Goal: Find specific page/section: Find specific page/section

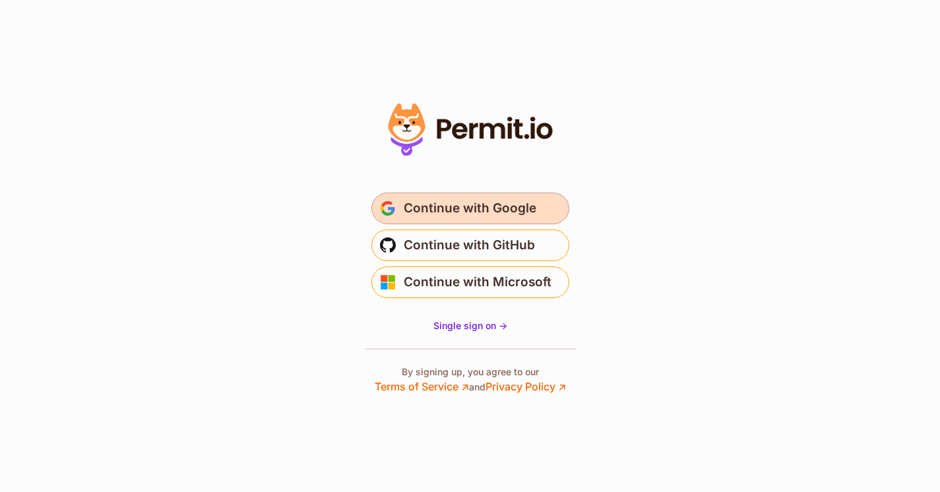
click at [458, 207] on span "Continue with Google" at bounding box center [470, 208] width 133 height 21
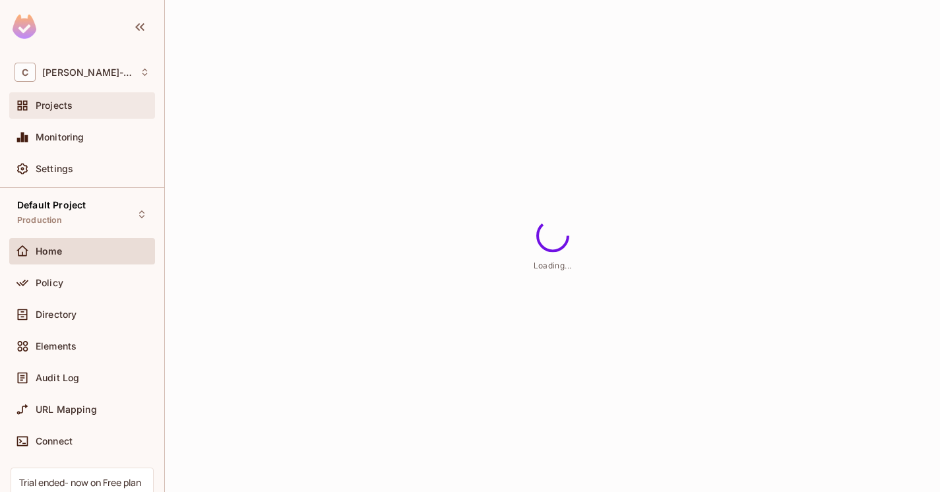
click at [98, 112] on div "Projects" at bounding box center [82, 106] width 135 height 16
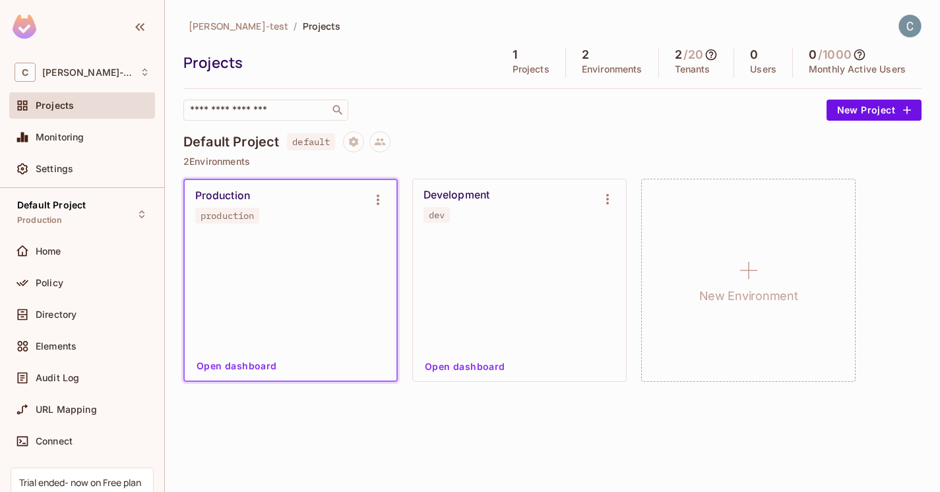
click at [27, 32] on img at bounding box center [25, 27] width 24 height 24
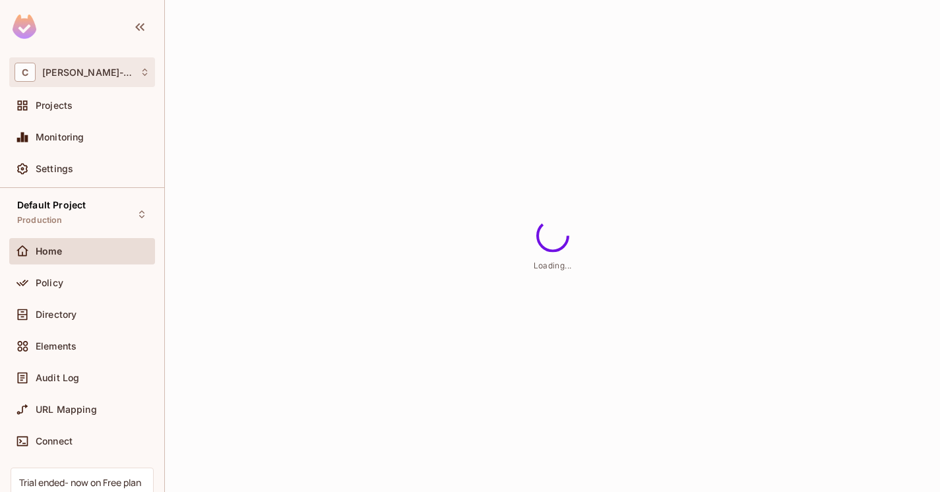
click at [149, 62] on div "C Connie-test" at bounding box center [82, 72] width 146 height 30
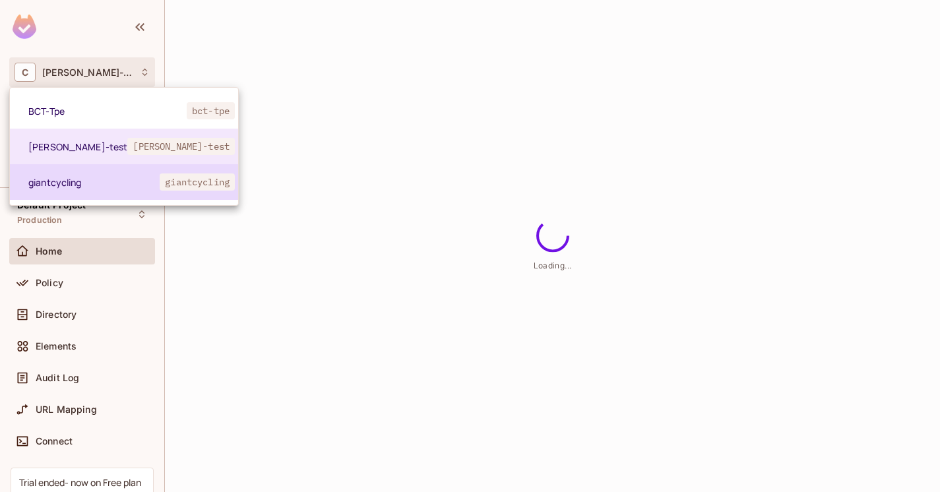
click at [81, 193] on li "giantcycling giantcycling" at bounding box center [124, 182] width 228 height 36
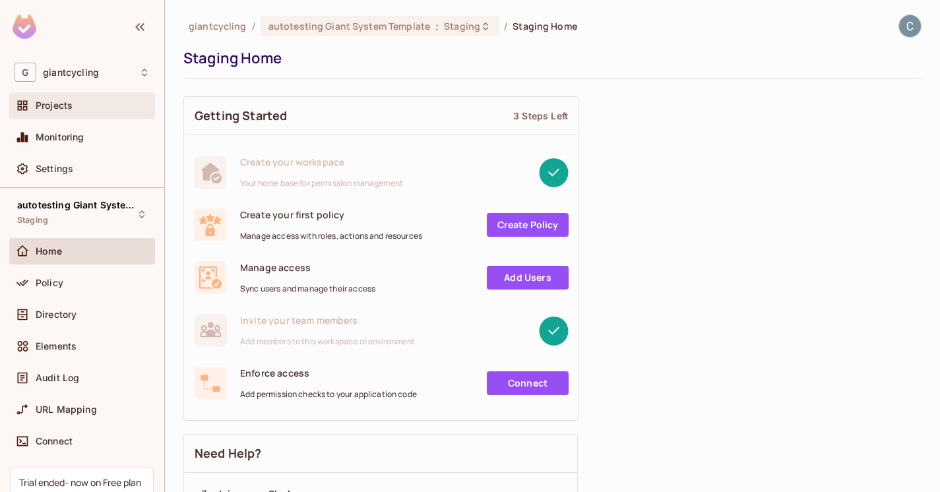
click at [71, 105] on span "Projects" at bounding box center [54, 105] width 37 height 11
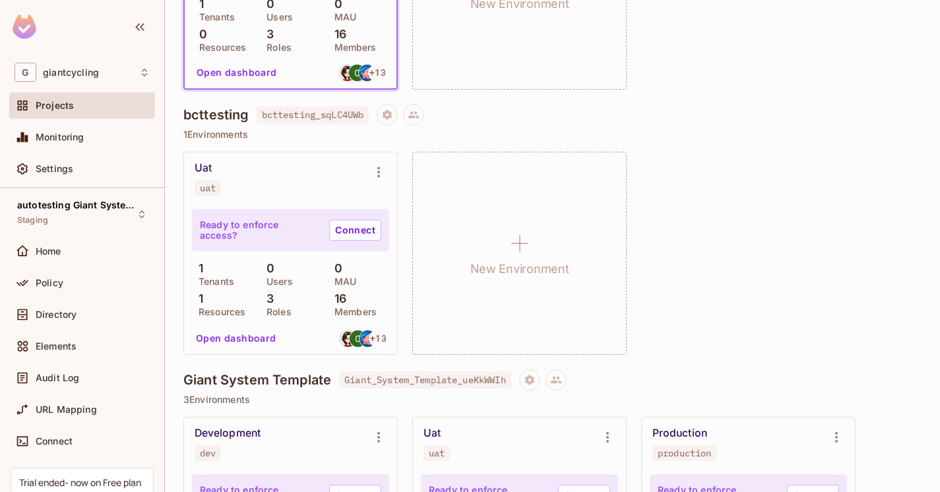
scroll to position [292, 0]
click at [263, 183] on div "Uat uat" at bounding box center [280, 179] width 171 height 34
click at [224, 334] on button "Open dashboard" at bounding box center [236, 338] width 91 height 21
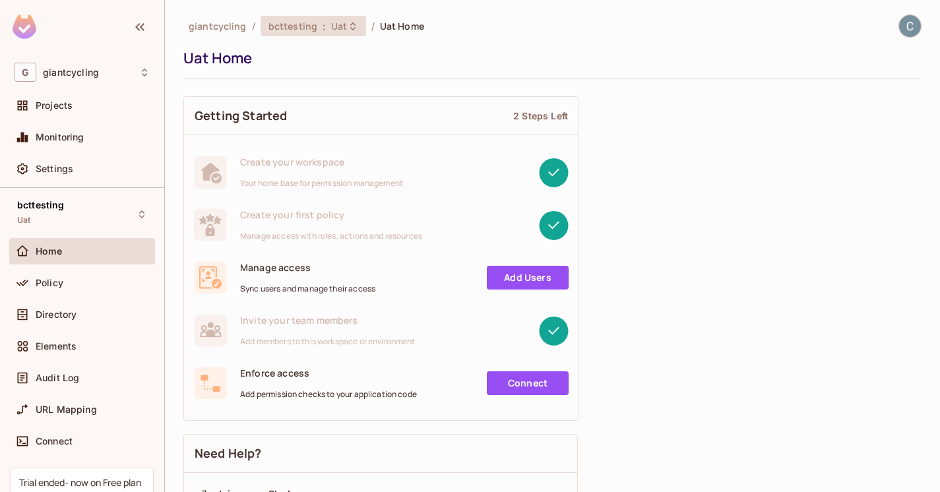
click at [336, 34] on div "bcttesting : Uat" at bounding box center [314, 26] width 106 height 20
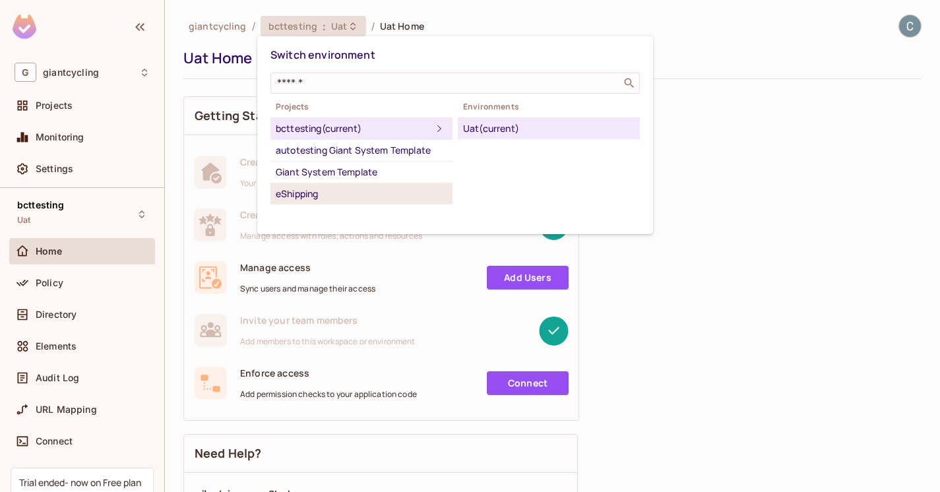
click at [321, 195] on div "eShipping" at bounding box center [361, 194] width 171 height 16
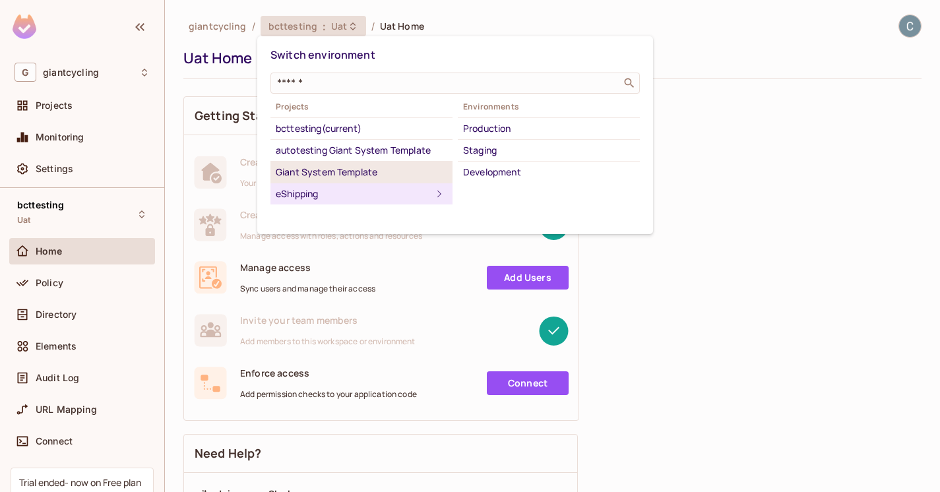
click at [362, 175] on div "Giant System Template" at bounding box center [361, 172] width 171 height 16
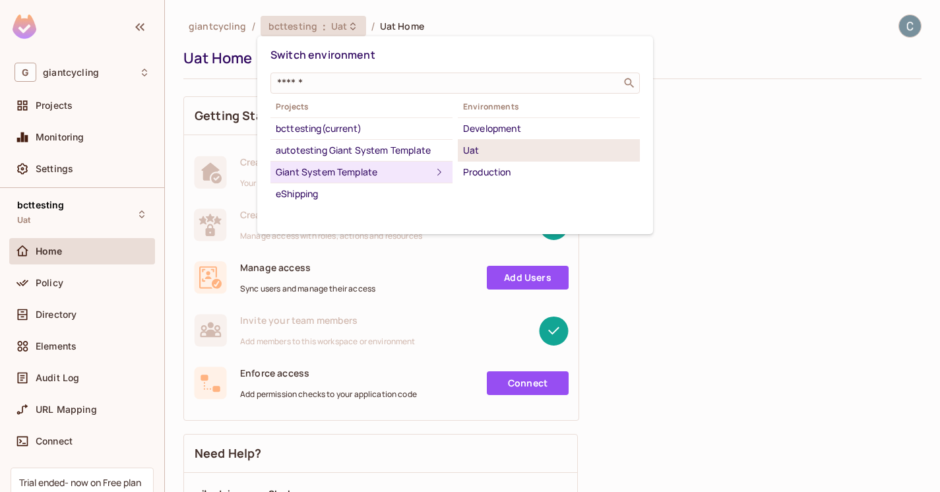
click at [462, 148] on li "Uat" at bounding box center [549, 151] width 182 height 22
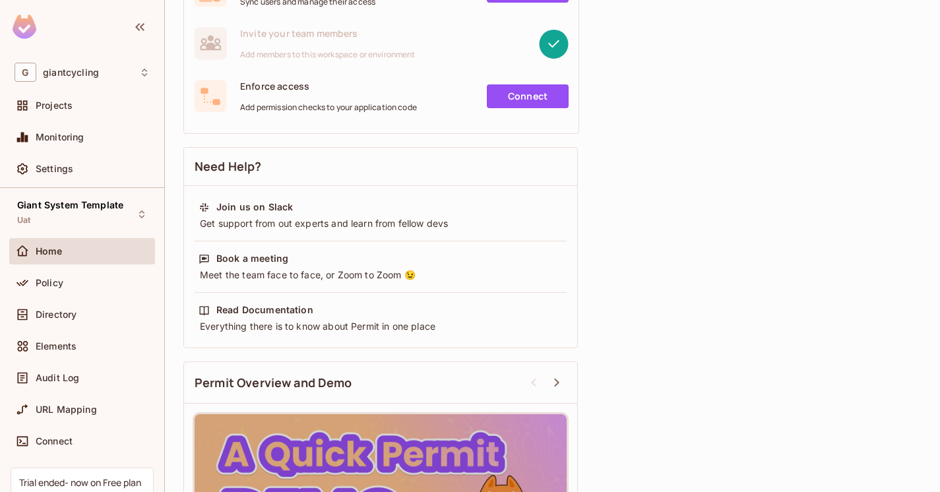
scroll to position [448, 0]
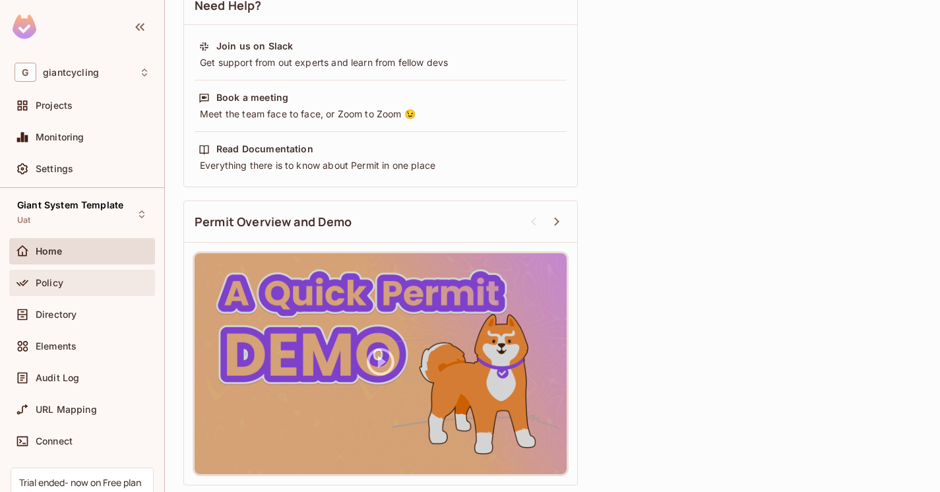
click at [47, 283] on span "Policy" at bounding box center [50, 283] width 28 height 11
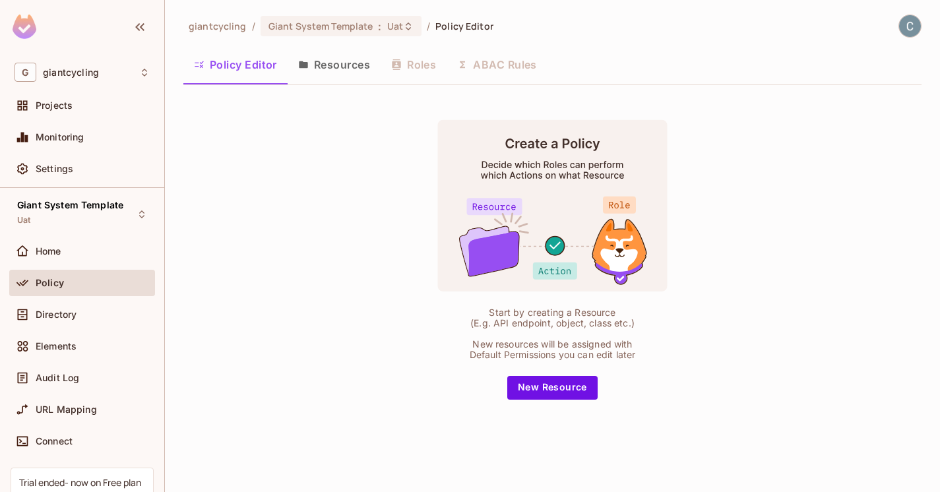
click at [305, 61] on icon "button" at bounding box center [303, 64] width 11 height 11
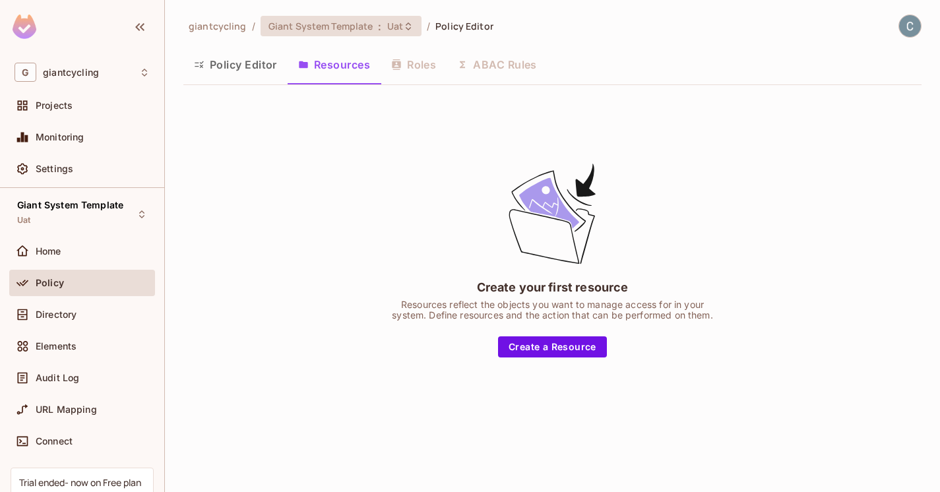
click at [351, 30] on span "Giant System Template" at bounding box center [320, 26] width 105 height 13
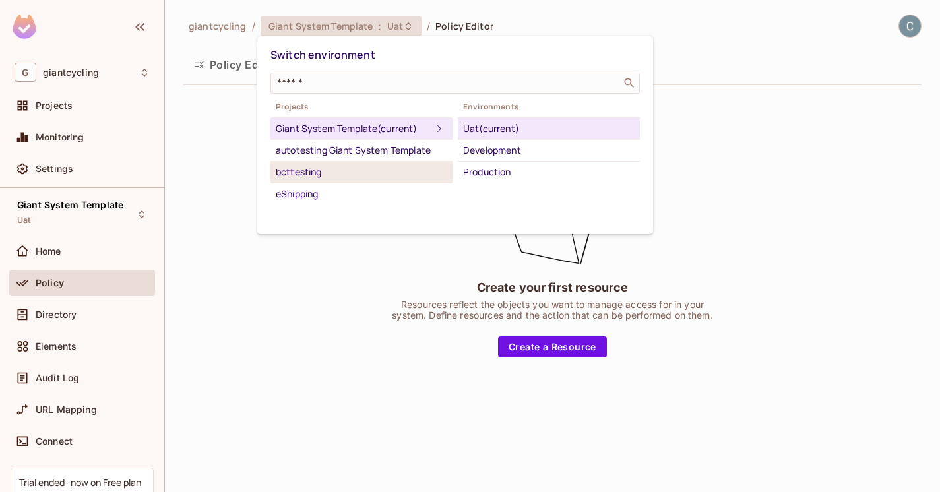
click at [313, 168] on div "bcttesting" at bounding box center [361, 172] width 171 height 16
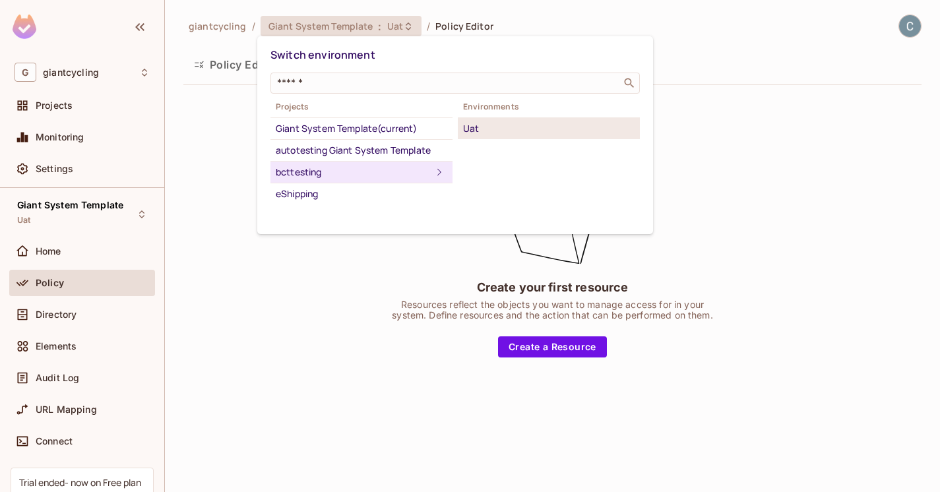
click at [464, 118] on li "Uat" at bounding box center [549, 128] width 182 height 21
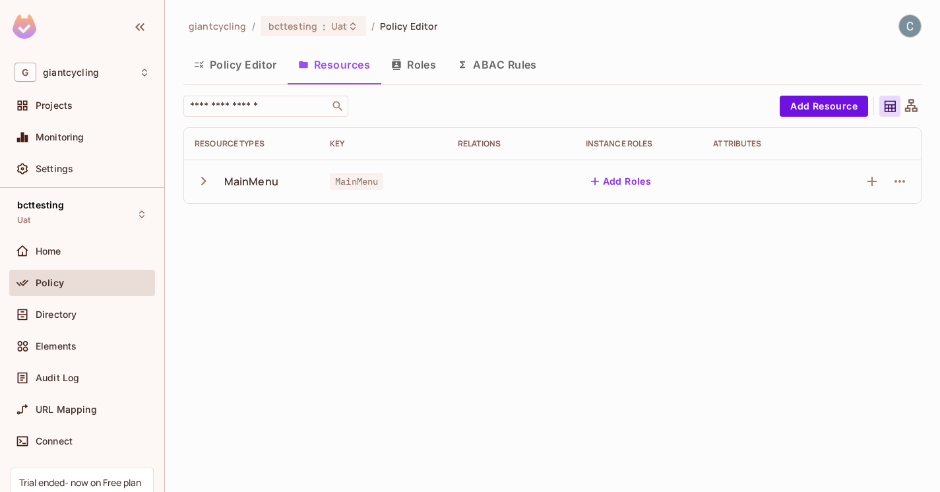
click at [418, 72] on button "Roles" at bounding box center [414, 64] width 66 height 33
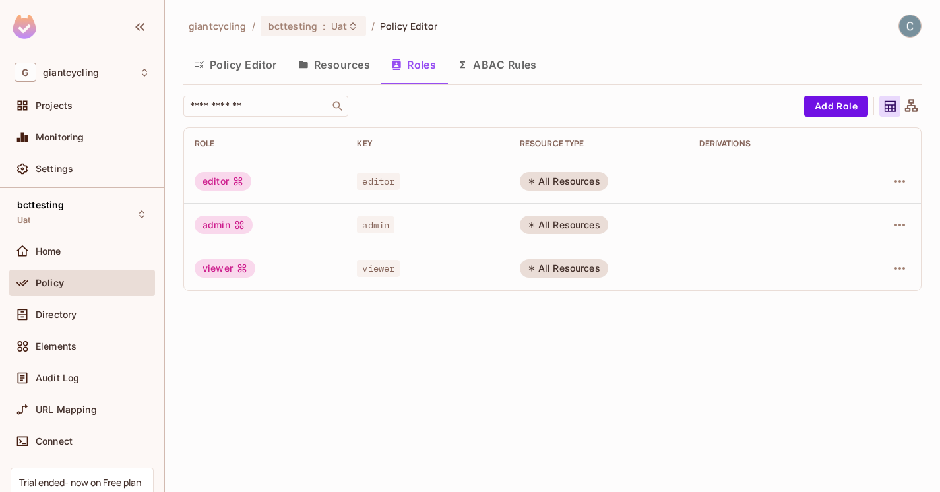
click at [499, 67] on button "ABAC Rules" at bounding box center [497, 64] width 101 height 33
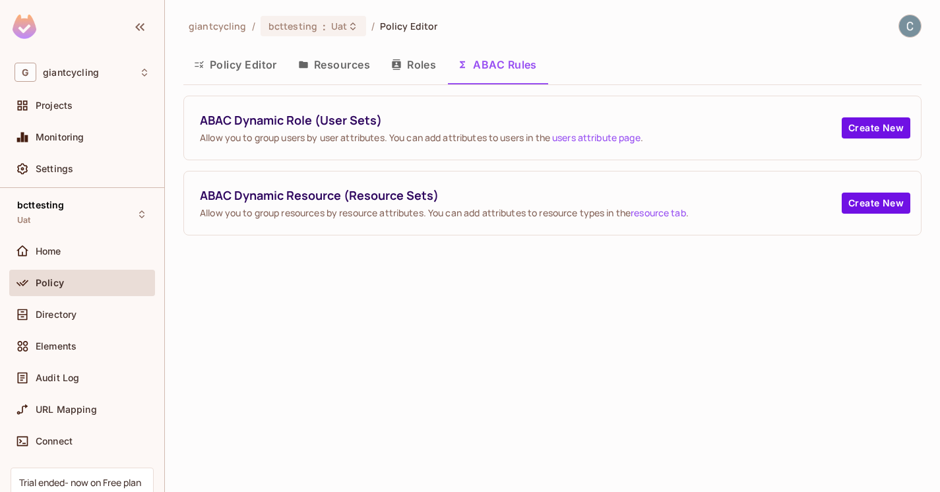
click at [261, 67] on button "Policy Editor" at bounding box center [235, 64] width 104 height 33
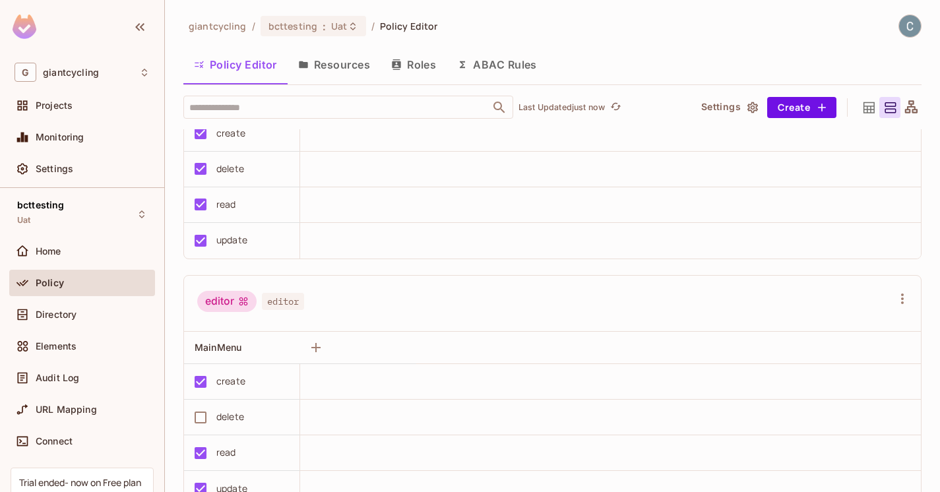
scroll to position [398, 0]
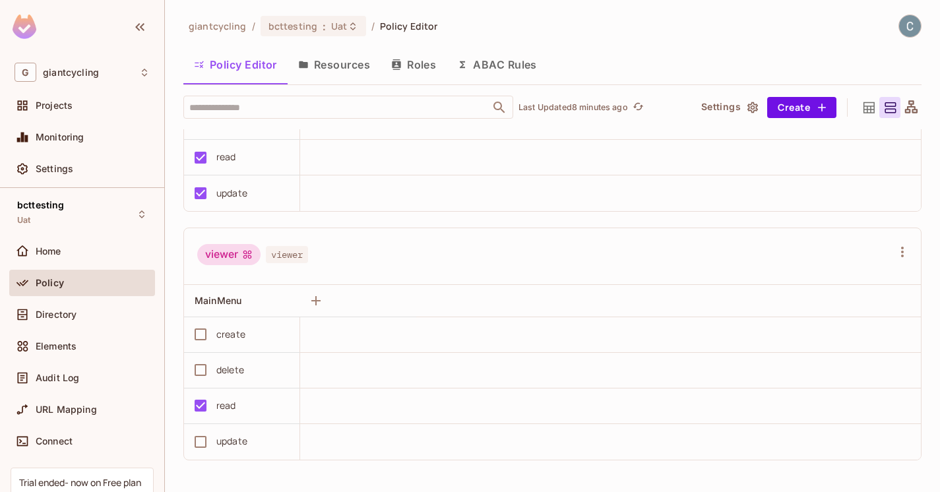
click at [329, 59] on button "Resources" at bounding box center [334, 64] width 93 height 33
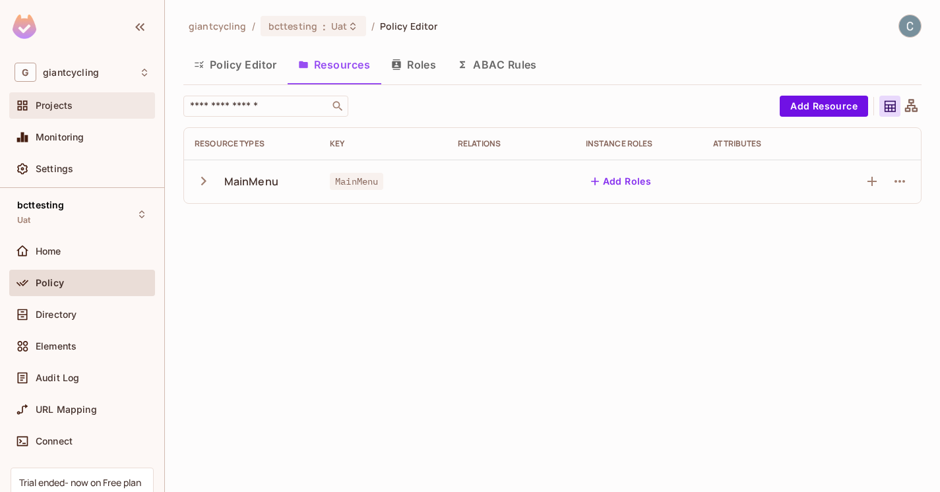
click at [67, 116] on div "Projects" at bounding box center [82, 105] width 146 height 26
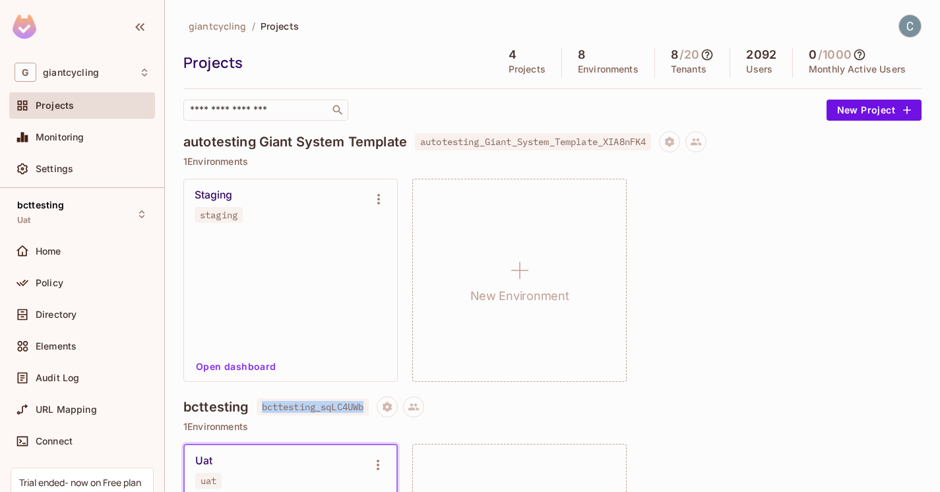
drag, startPoint x: 262, startPoint y: 405, endPoint x: 367, endPoint y: 408, distance: 105.6
click at [367, 408] on span "bcttesting_sqLC4UWb" at bounding box center [313, 406] width 113 height 17
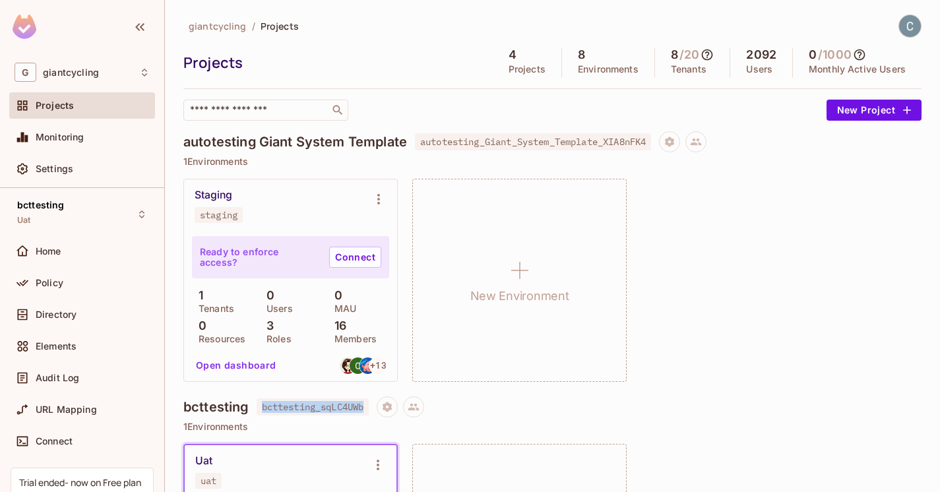
copy span "bcttesting_sqLC4UWb"
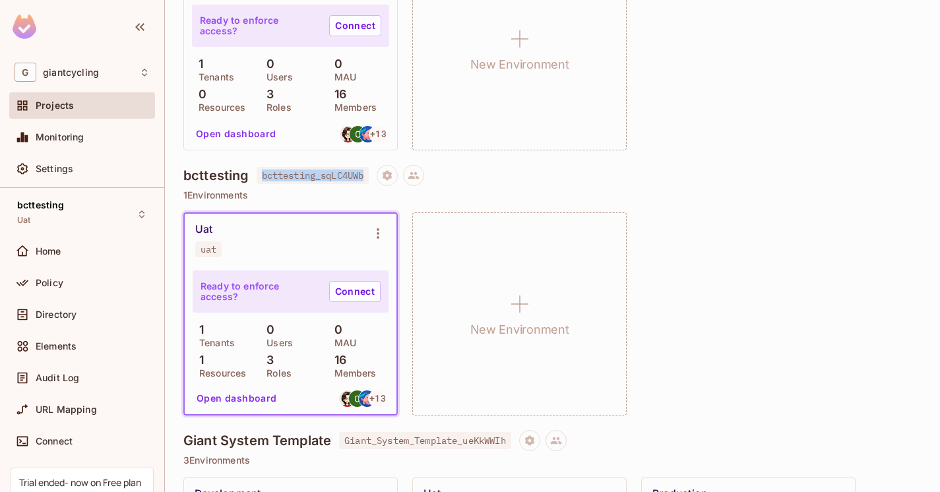
scroll to position [280, 0]
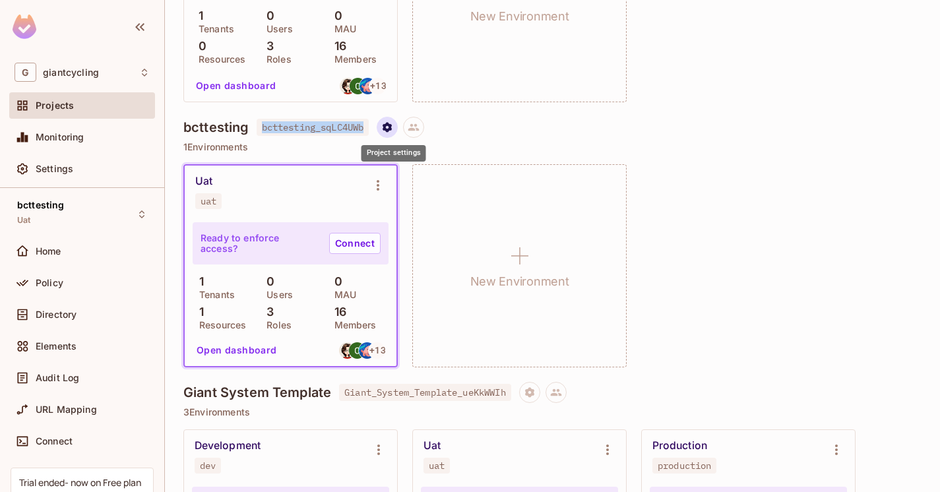
click at [393, 123] on icon "Project settings" at bounding box center [387, 127] width 12 height 12
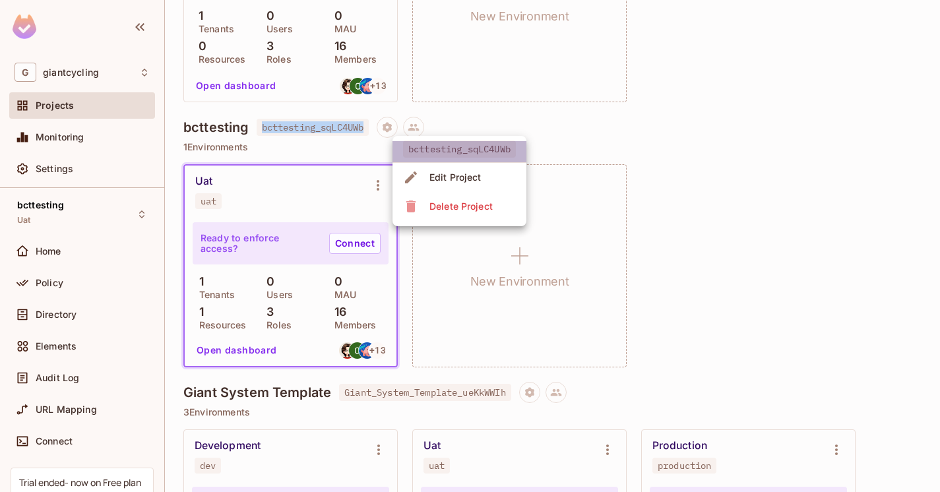
click at [434, 150] on span "bcttesting_sqLC4UWb" at bounding box center [459, 148] width 113 height 17
click at [635, 125] on div at bounding box center [470, 246] width 940 height 492
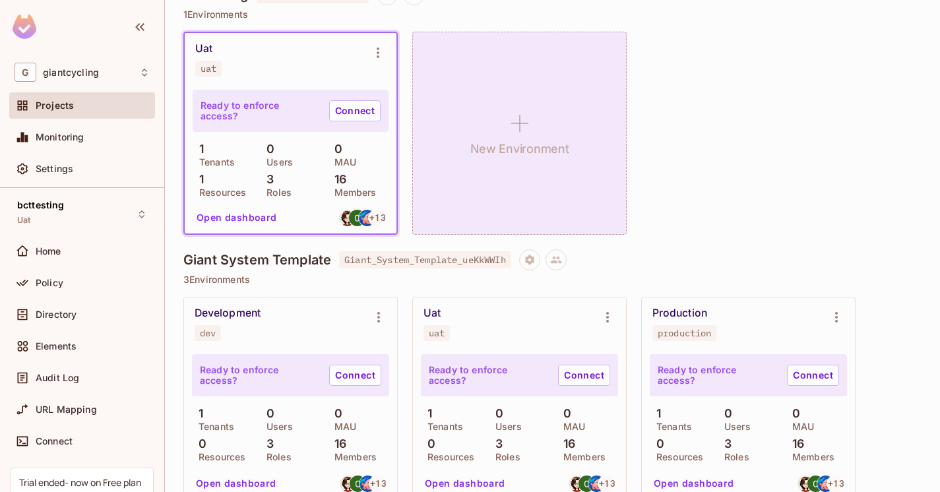
scroll to position [0, 0]
